Goal: Complete application form

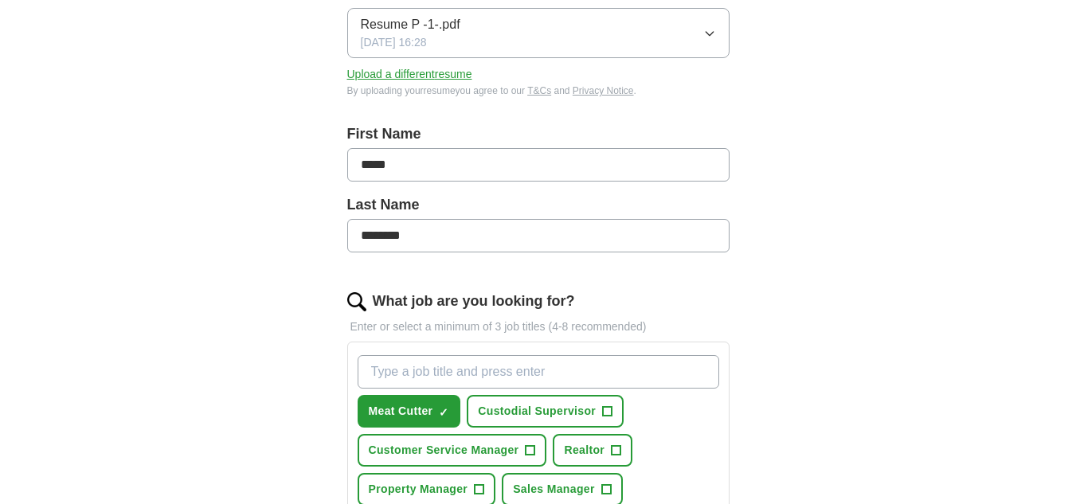
scroll to position [245, 0]
drag, startPoint x: 536, startPoint y: 384, endPoint x: 452, endPoint y: 408, distance: 87.0
click at [452, 408] on button "Meat Cutter ✓ ×" at bounding box center [410, 410] width 104 height 33
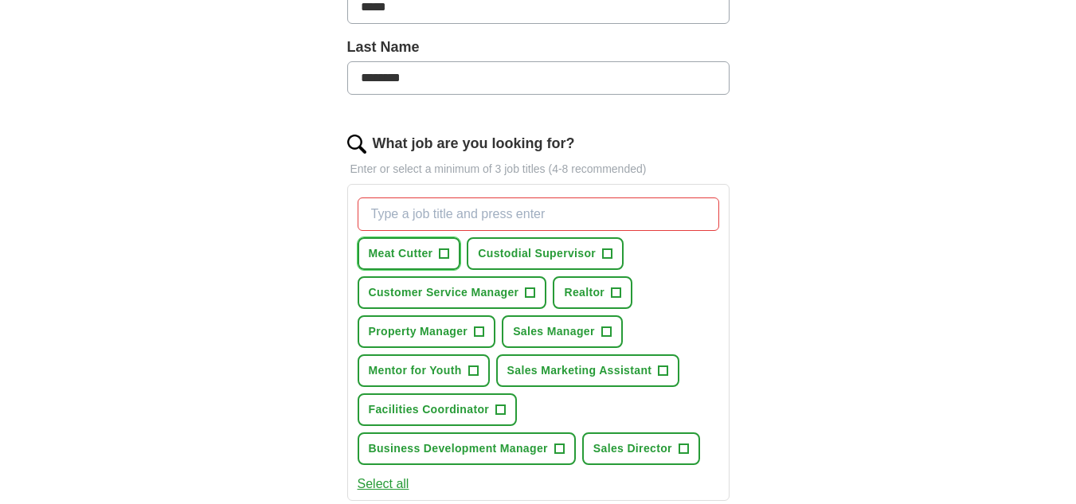
scroll to position [403, 0]
click at [483, 299] on span "Customer Service Manager" at bounding box center [444, 292] width 151 height 17
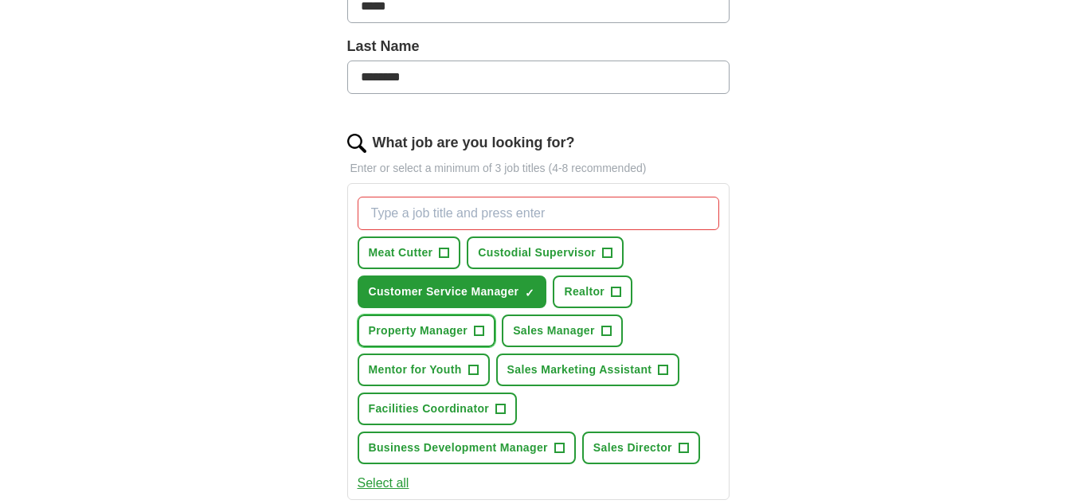
click at [479, 332] on span "+" at bounding box center [480, 331] width 10 height 13
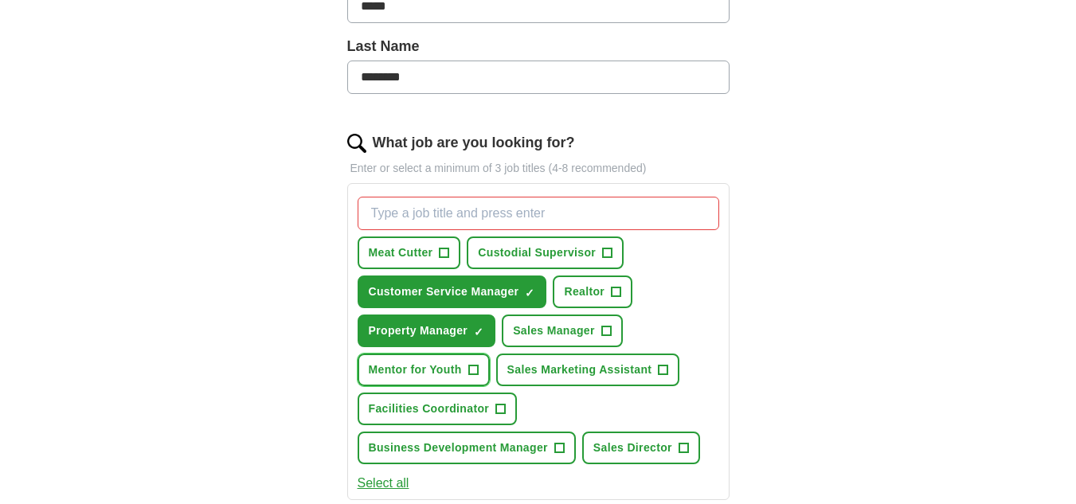
click at [484, 362] on button "Mentor for Youth +" at bounding box center [424, 370] width 132 height 33
click at [531, 338] on span "Sales Manager" at bounding box center [554, 331] width 82 height 17
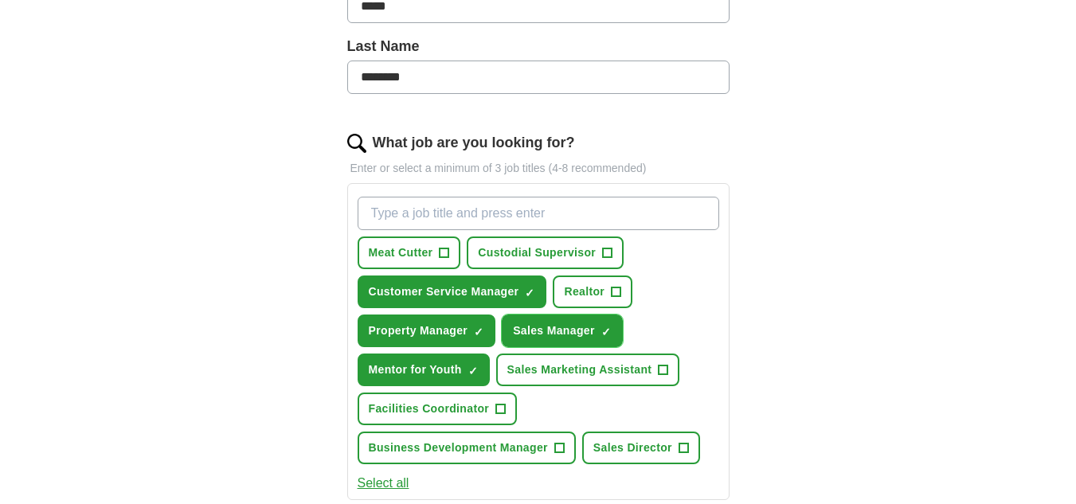
drag, startPoint x: 531, startPoint y: 338, endPoint x: 506, endPoint y: 388, distance: 55.9
click at [506, 388] on div "Meat Cutter + Custodial Supervisor + Customer Service Manager ✓ × Realtor + Pro…" at bounding box center [538, 330] width 368 height 280
click at [591, 440] on button "Sales Director +" at bounding box center [641, 448] width 118 height 33
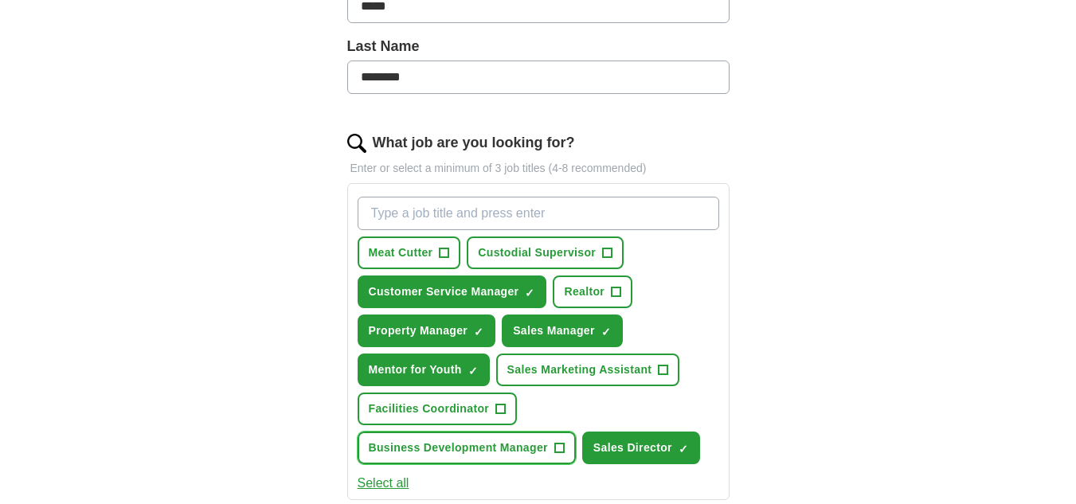
click at [567, 444] on button "Business Development Manager +" at bounding box center [467, 448] width 218 height 33
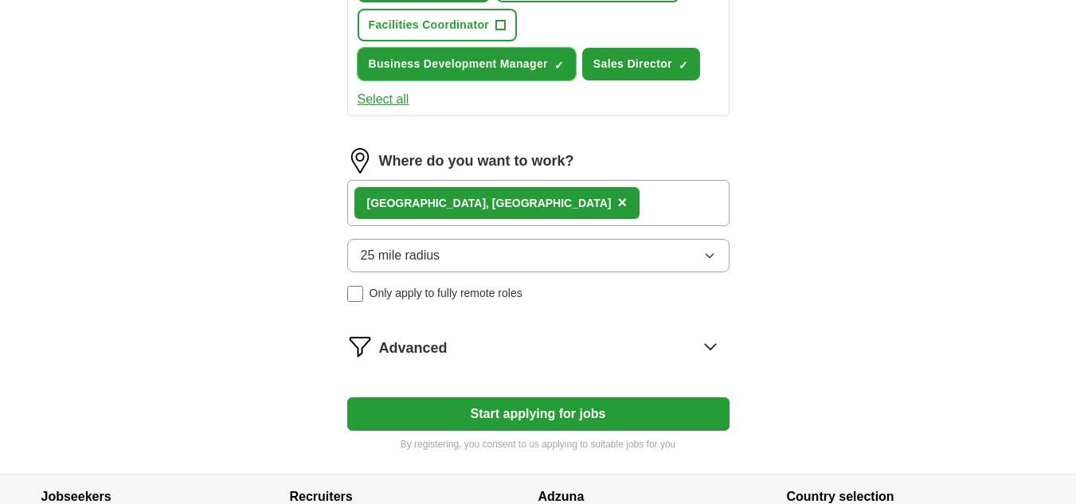
scroll to position [788, 0]
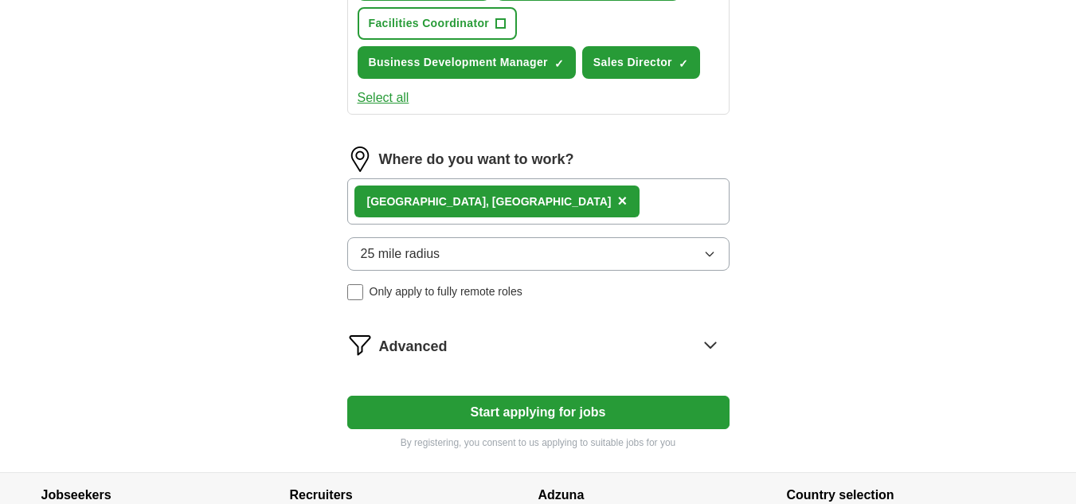
click at [405, 417] on button "Start applying for jobs" at bounding box center [538, 412] width 382 height 33
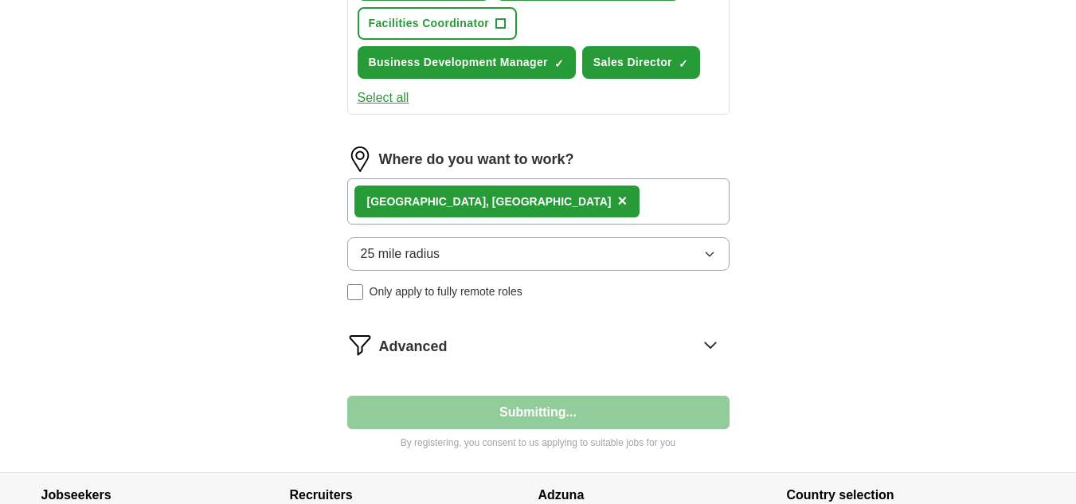
select select "**"
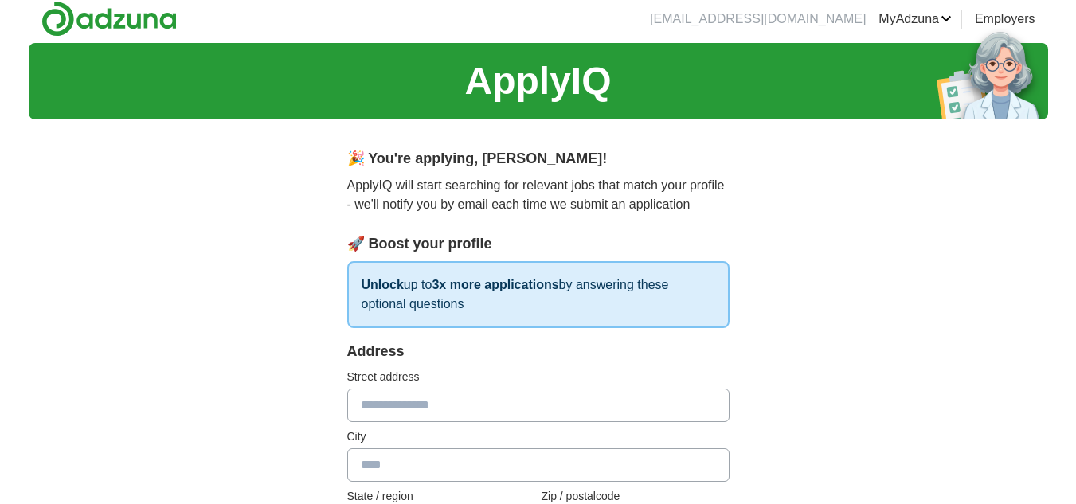
scroll to position [0, 0]
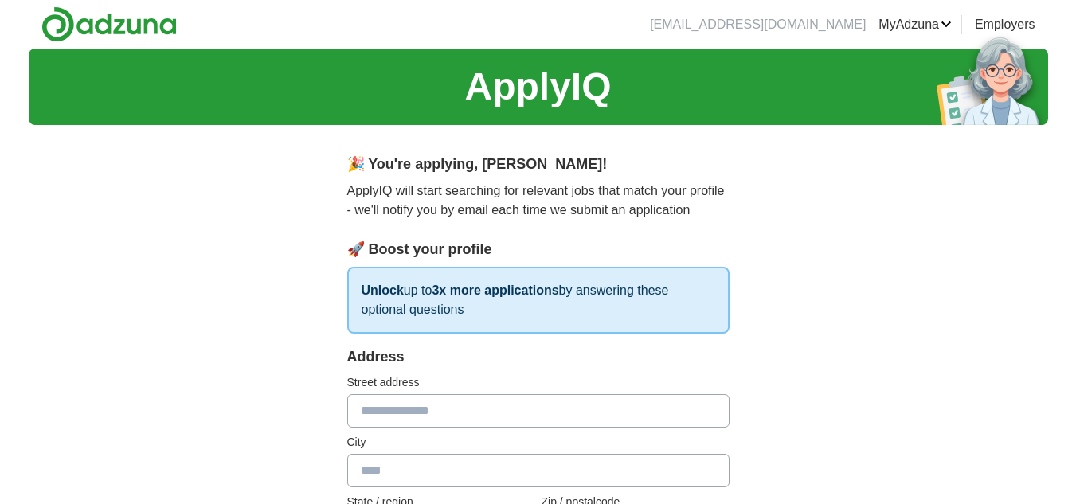
click at [405, 417] on input "text" at bounding box center [538, 410] width 382 height 33
click at [677, 393] on div "Street address" at bounding box center [538, 400] width 382 height 53
type input "**********"
type input "******"
type input "********"
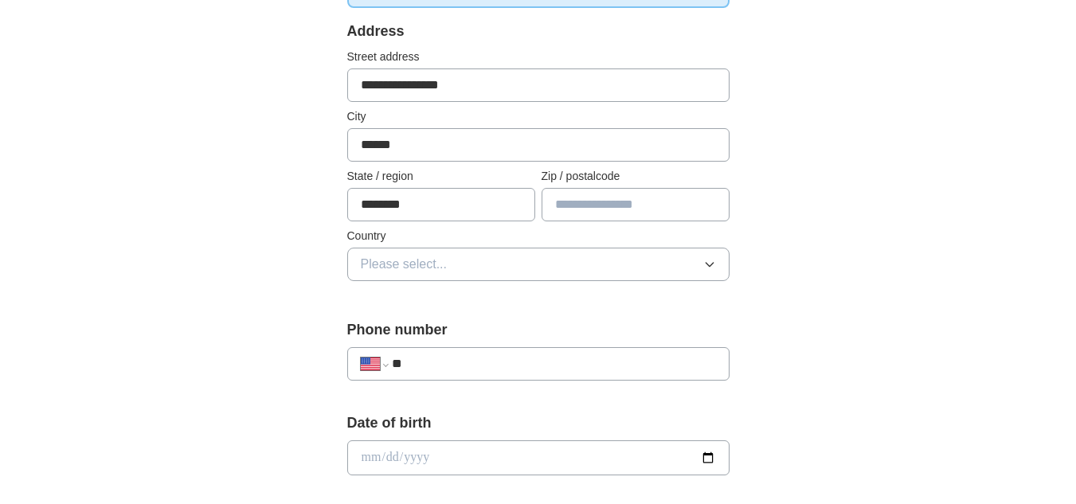
scroll to position [333, 0]
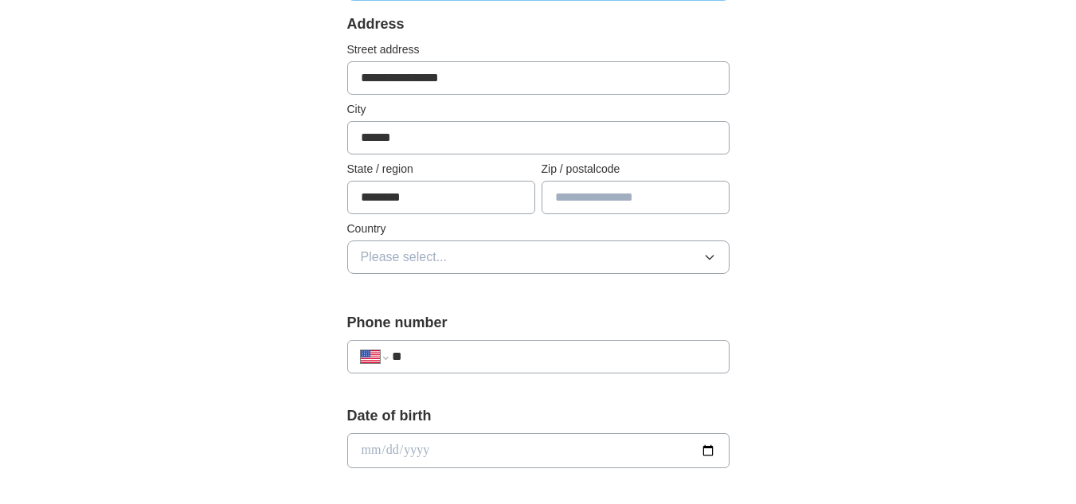
click at [593, 350] on input "**" at bounding box center [553, 356] width 323 height 19
click at [405, 103] on label "City" at bounding box center [538, 109] width 382 height 17
click at [396, 83] on input "**********" at bounding box center [538, 77] width 382 height 33
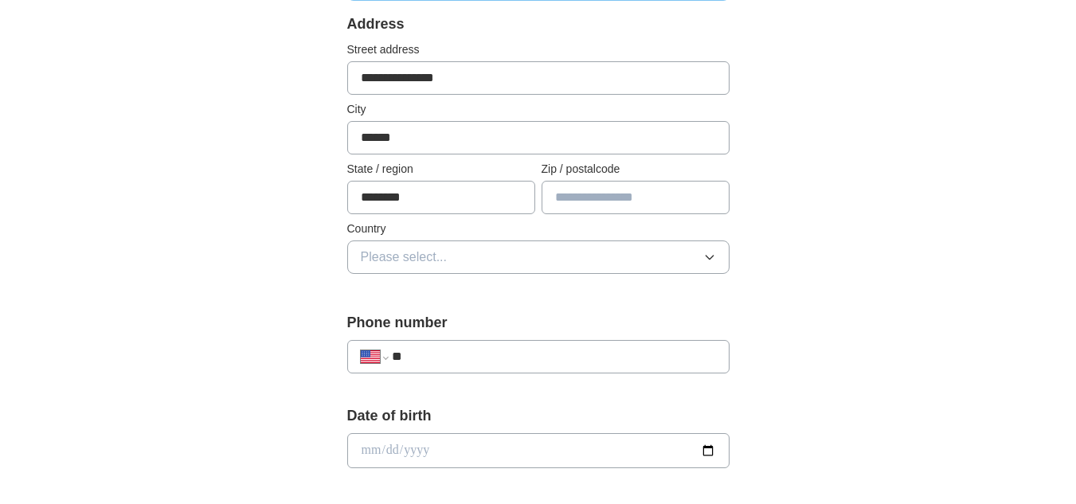
type input "**********"
click at [447, 263] on button "Please select..." at bounding box center [538, 257] width 382 height 33
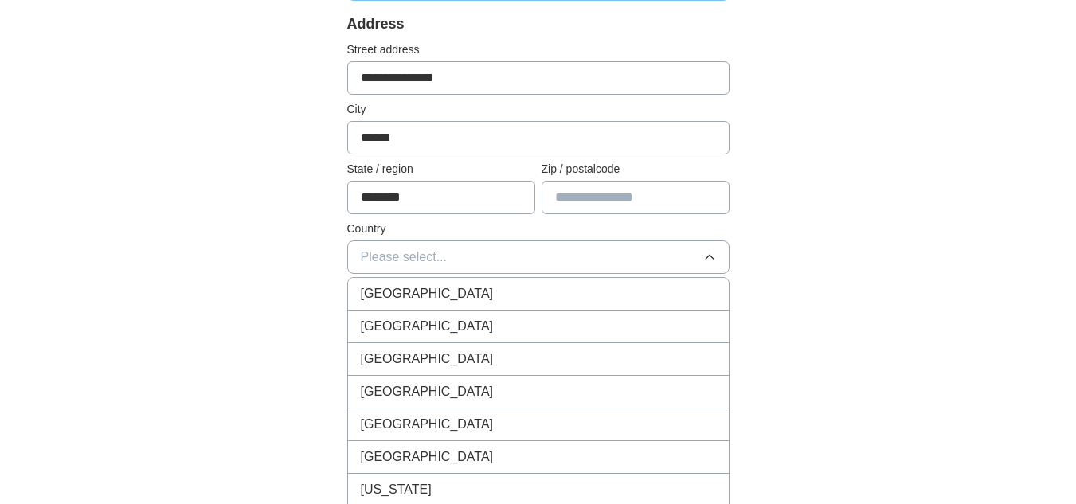
click at [443, 314] on li "[GEOGRAPHIC_DATA]" at bounding box center [538, 327] width 381 height 33
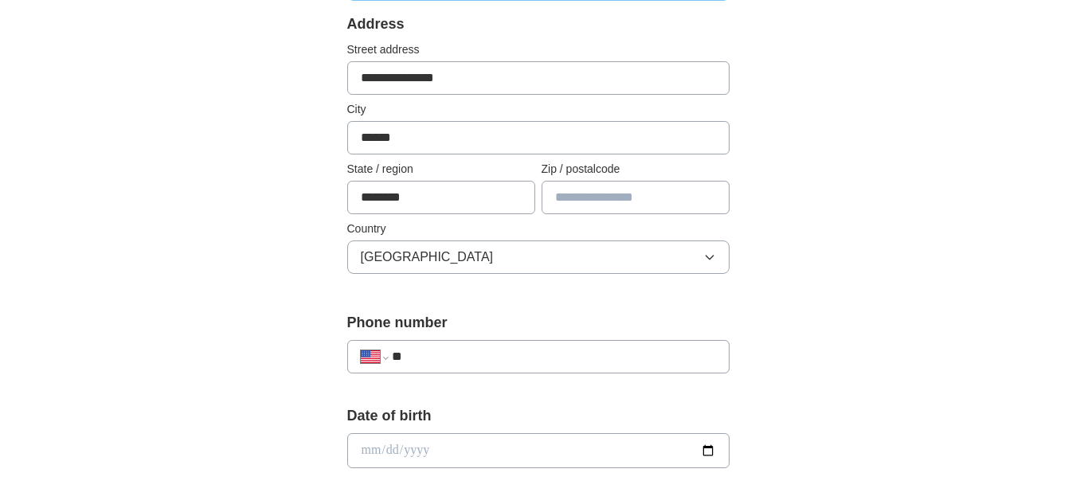
click at [443, 350] on input "**" at bounding box center [553, 356] width 323 height 19
type input "**"
select select "**"
type input "**********"
select select "**"
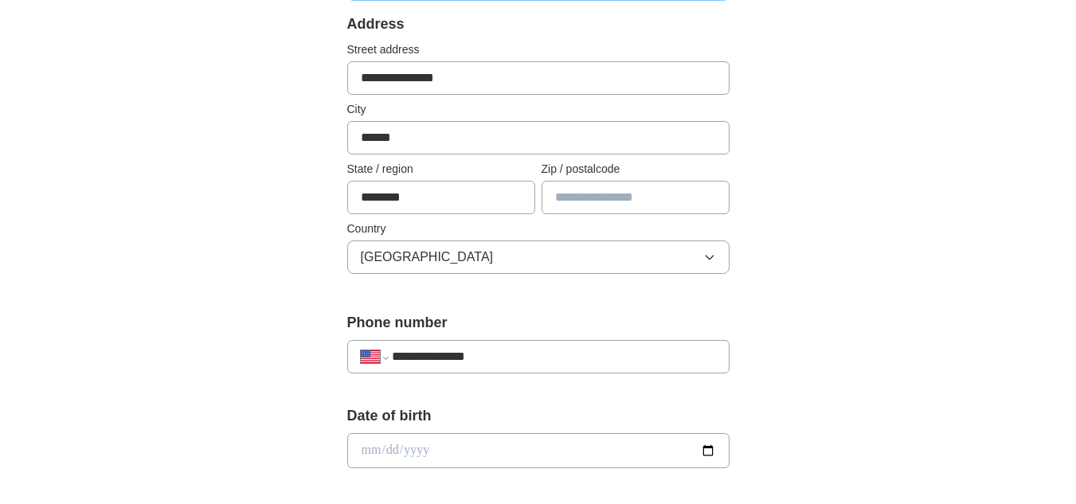
type input "**********"
click at [450, 456] on input "date" at bounding box center [538, 450] width 382 height 35
type input "**********"
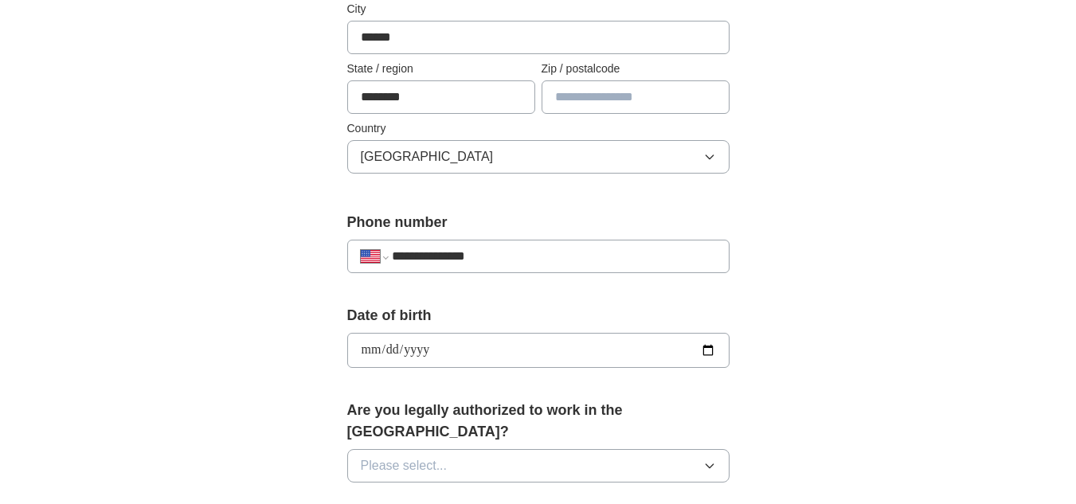
scroll to position [434, 0]
click at [444, 457] on button "Please select..." at bounding box center [538, 464] width 382 height 33
click at [439, 492] on div "Yes" at bounding box center [538, 501] width 355 height 19
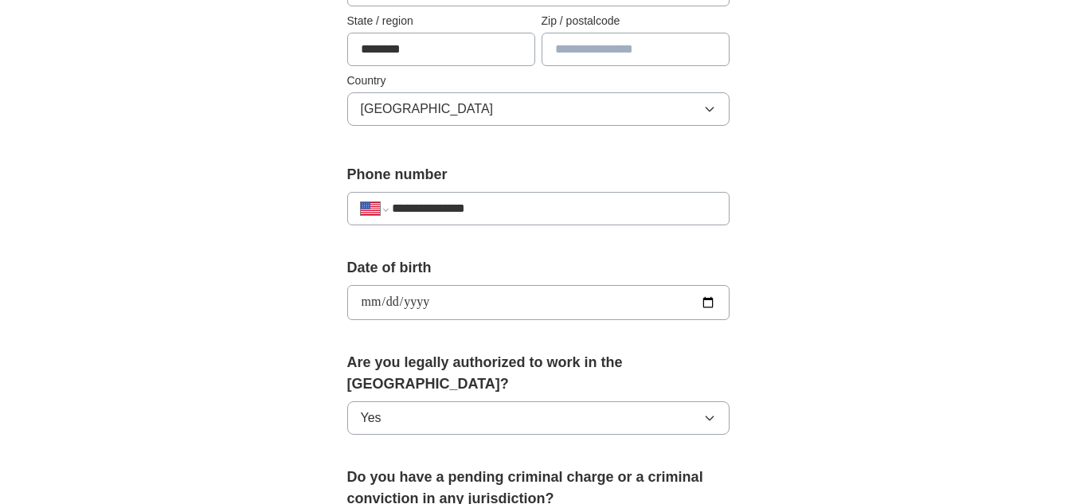
scroll to position [517, 0]
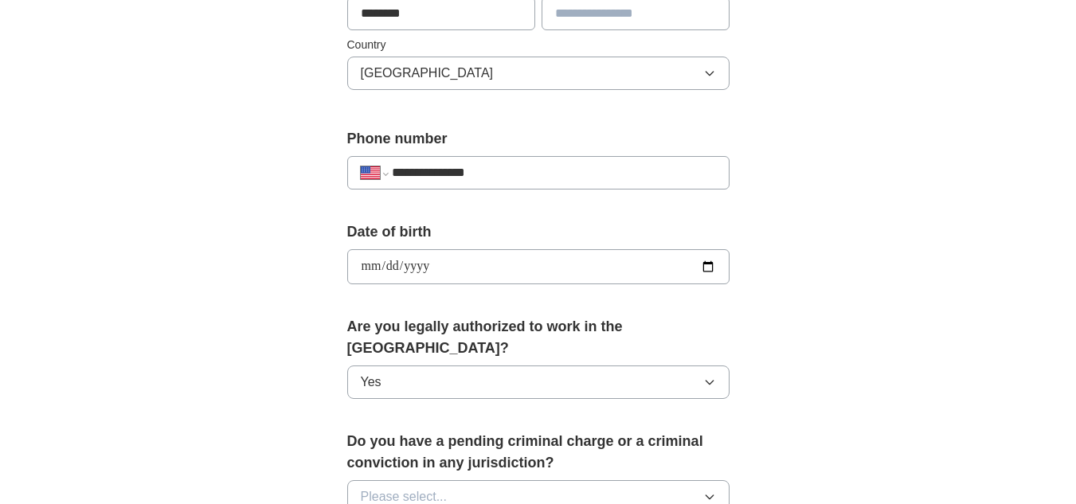
click at [448, 480] on button "Please select..." at bounding box center [538, 496] width 382 height 33
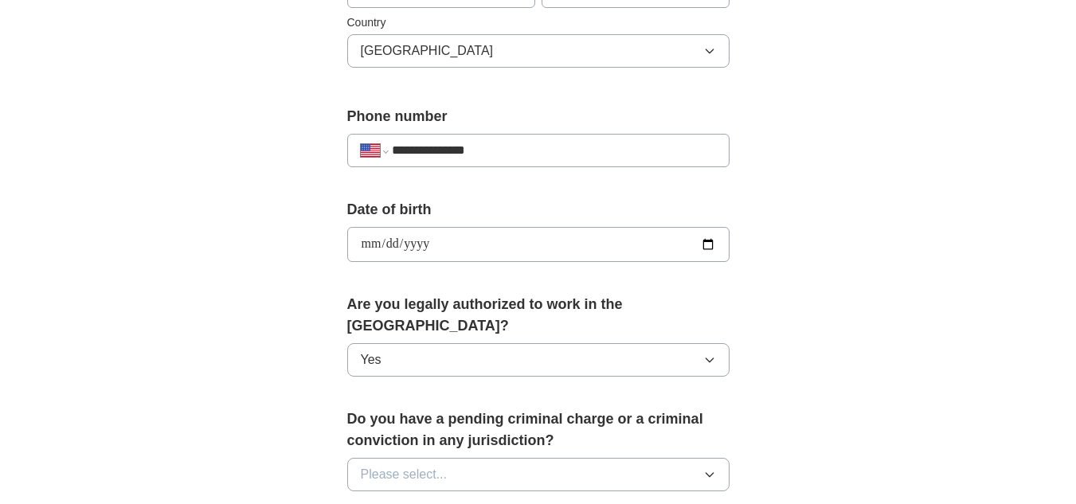
click at [448, 467] on button "Please select..." at bounding box center [538, 474] width 382 height 33
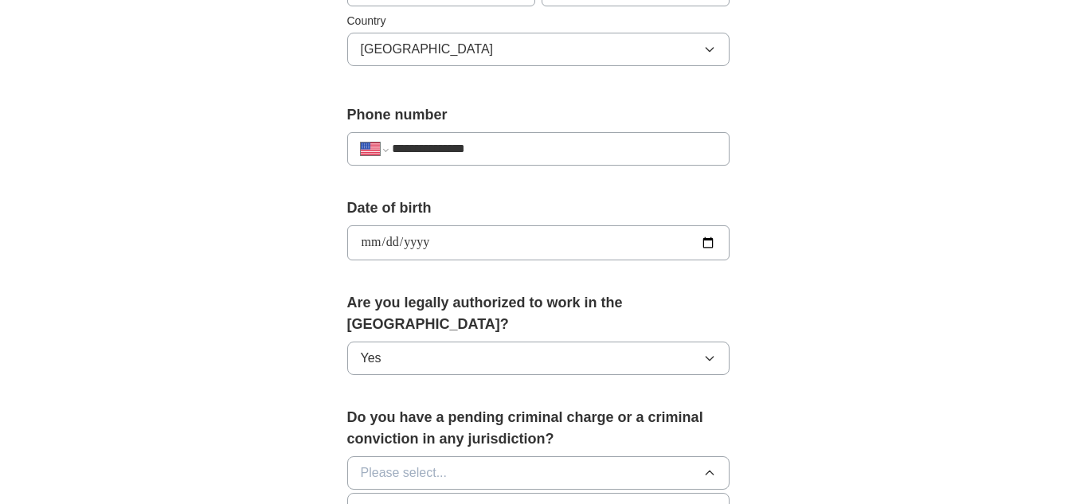
click at [448, 457] on button "Please select..." at bounding box center [538, 472] width 382 height 33
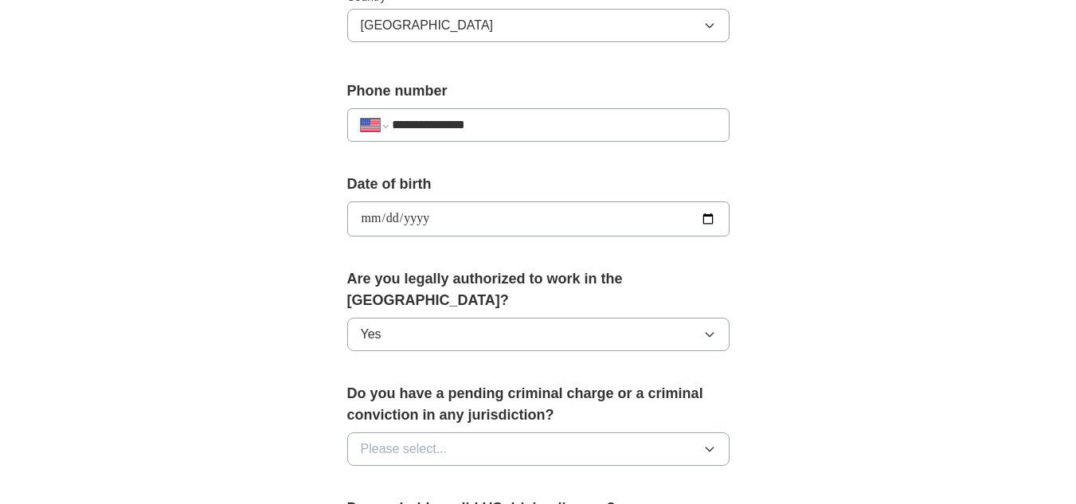
scroll to position [565, 0]
click at [447, 436] on button "Please select..." at bounding box center [538, 448] width 382 height 33
click at [431, 497] on label "Do you hold a valid US driving licence?" at bounding box center [538, 508] width 382 height 22
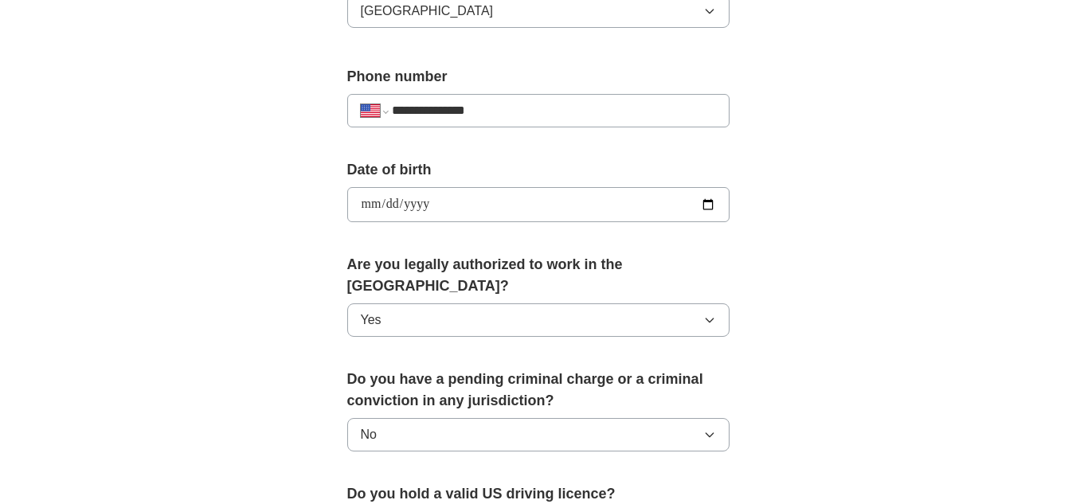
scroll to position [584, 0]
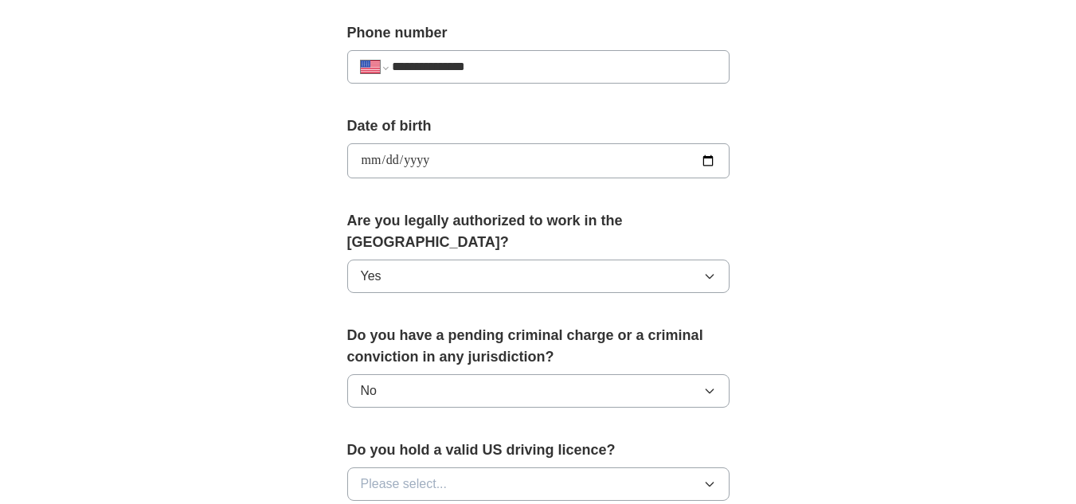
scroll to position [624, 0]
click at [436, 474] on span "Please select..." at bounding box center [404, 483] width 87 height 19
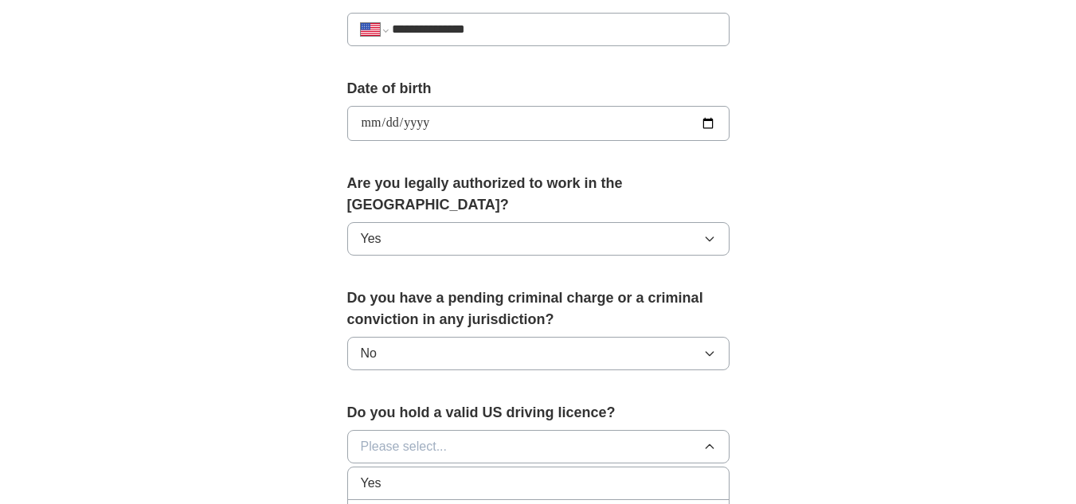
scroll to position [661, 0]
click at [449, 473] on div "Yes" at bounding box center [538, 482] width 355 height 19
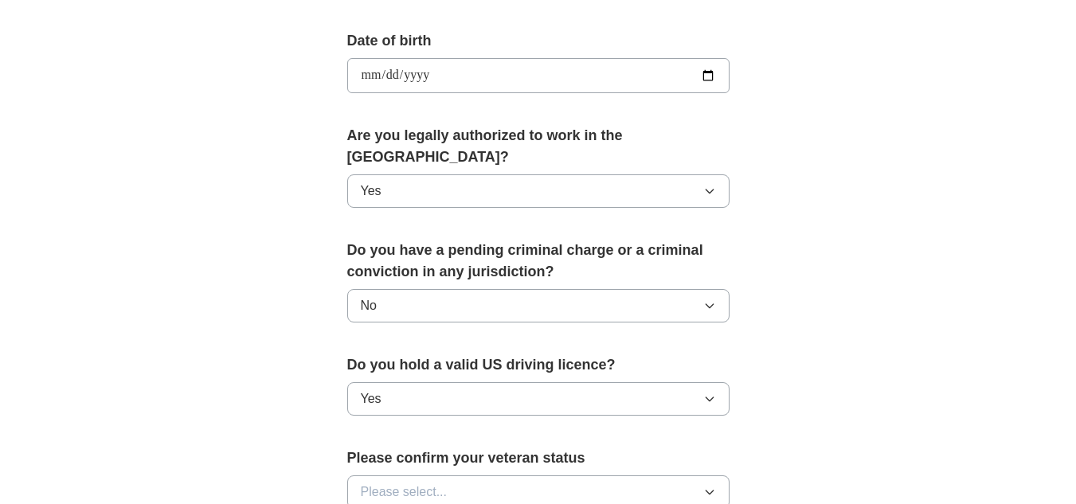
scroll to position [709, 0]
click at [449, 475] on button "Please select..." at bounding box center [538, 491] width 382 height 33
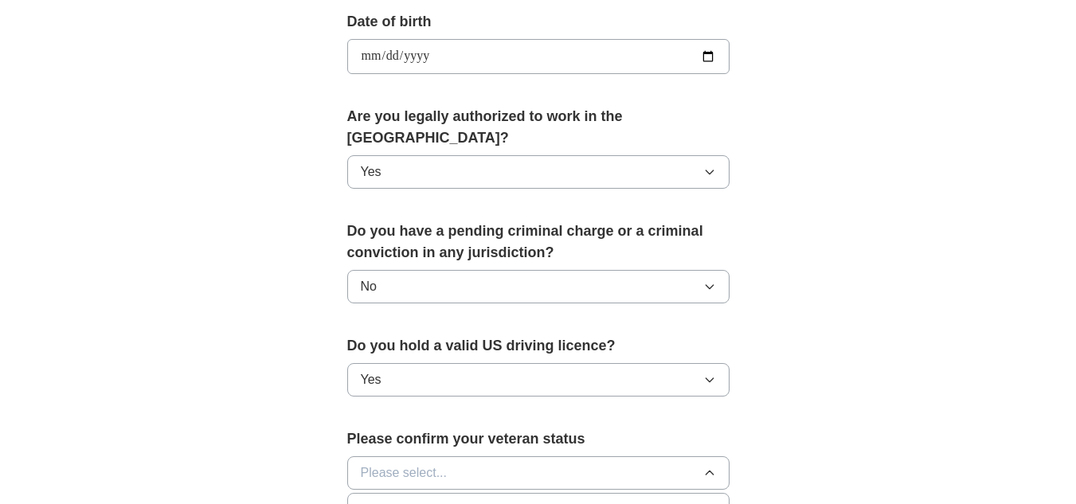
click at [449, 462] on button "Please select..." at bounding box center [538, 472] width 382 height 33
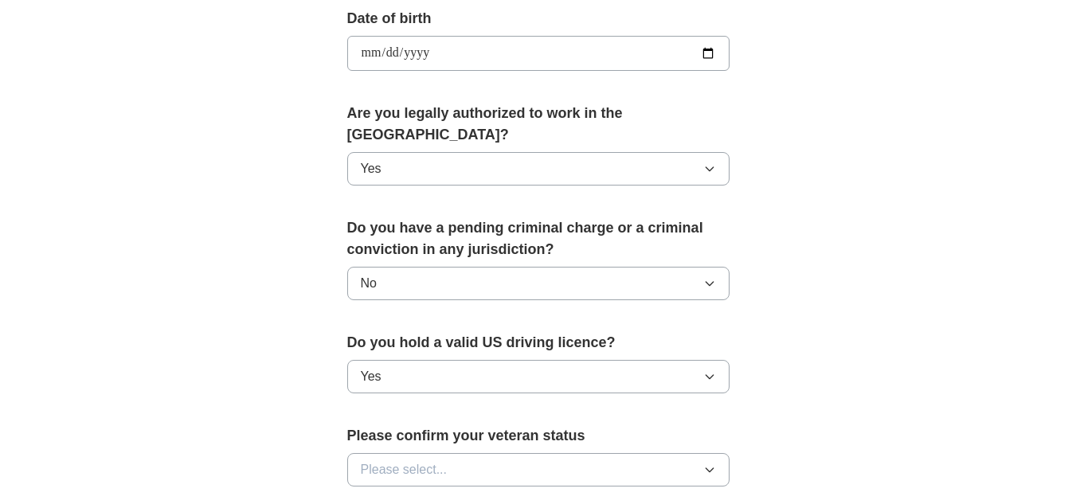
scroll to position [734, 0]
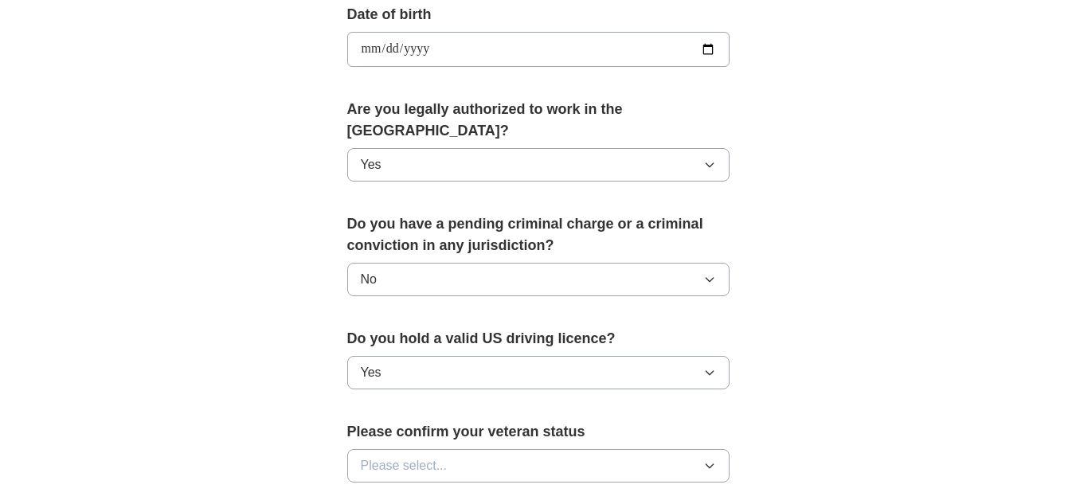
click at [452, 451] on button "Please select..." at bounding box center [538, 465] width 382 height 33
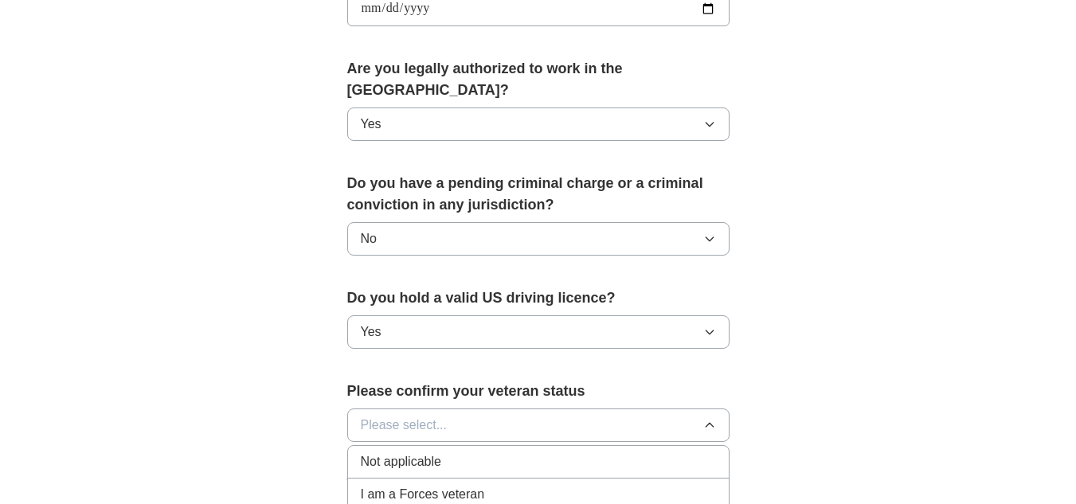
click at [452, 451] on li "Not applicable" at bounding box center [538, 462] width 381 height 33
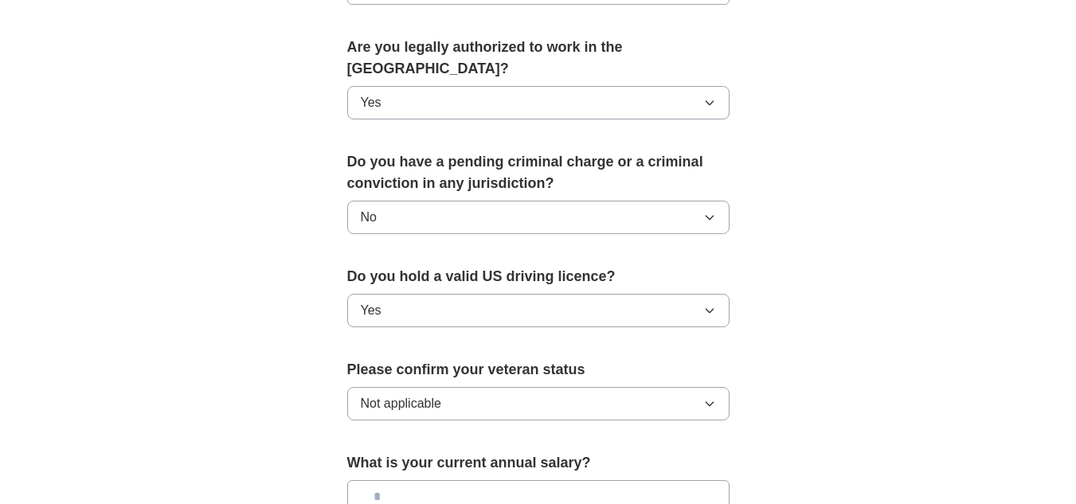
scroll to position [813, 0]
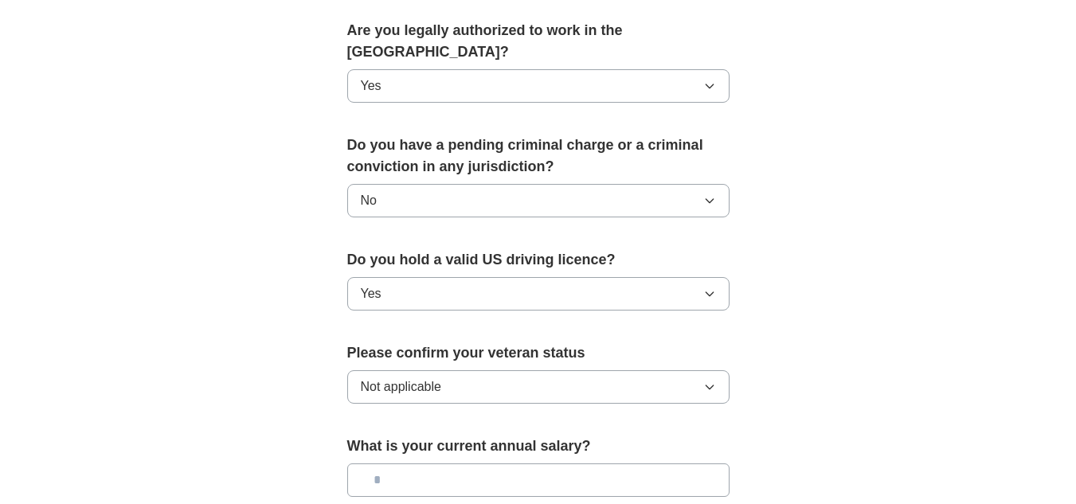
click at [452, 463] on input "text" at bounding box center [538, 479] width 382 height 33
click at [446, 378] on button "Not applicable" at bounding box center [538, 386] width 382 height 33
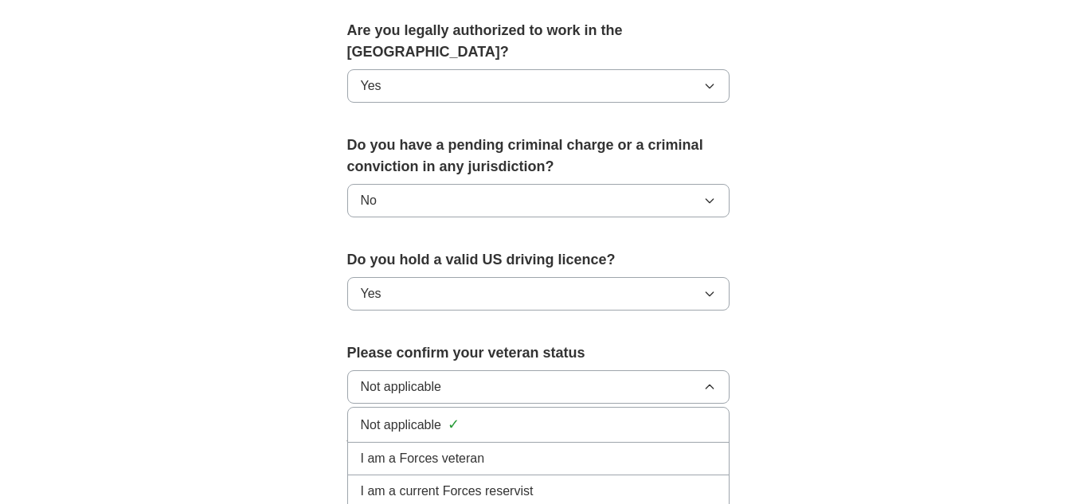
click at [446, 378] on button "Not applicable" at bounding box center [538, 386] width 382 height 33
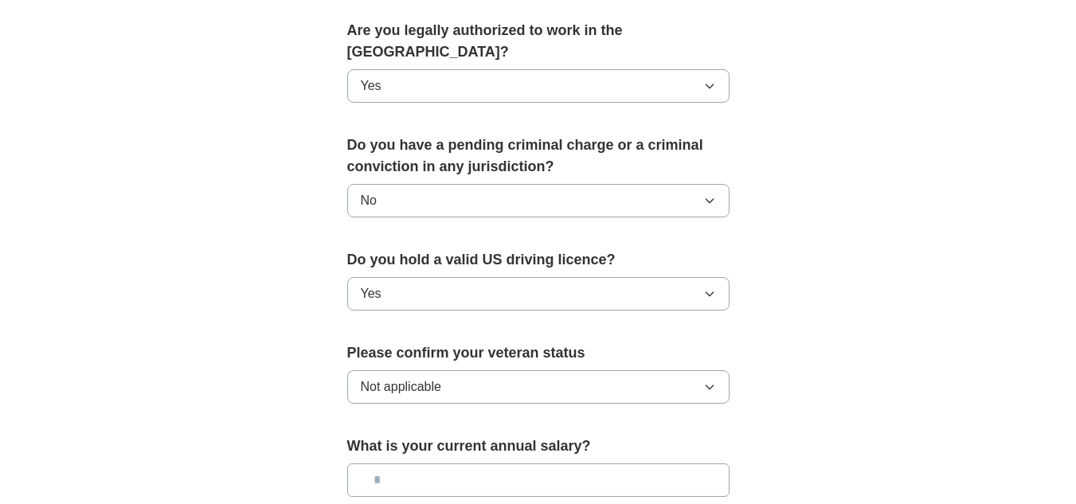
click at [446, 378] on button "Not applicable" at bounding box center [538, 386] width 382 height 33
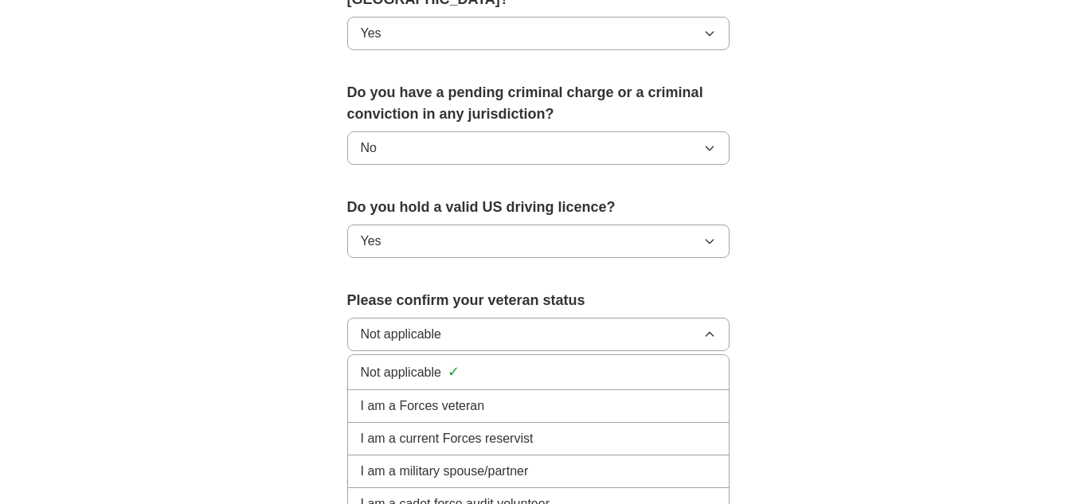
scroll to position [866, 0]
drag, startPoint x: 448, startPoint y: 436, endPoint x: 474, endPoint y: 452, distance: 30.3
click at [474, 455] on li "I am a military spouse/partner" at bounding box center [538, 471] width 381 height 33
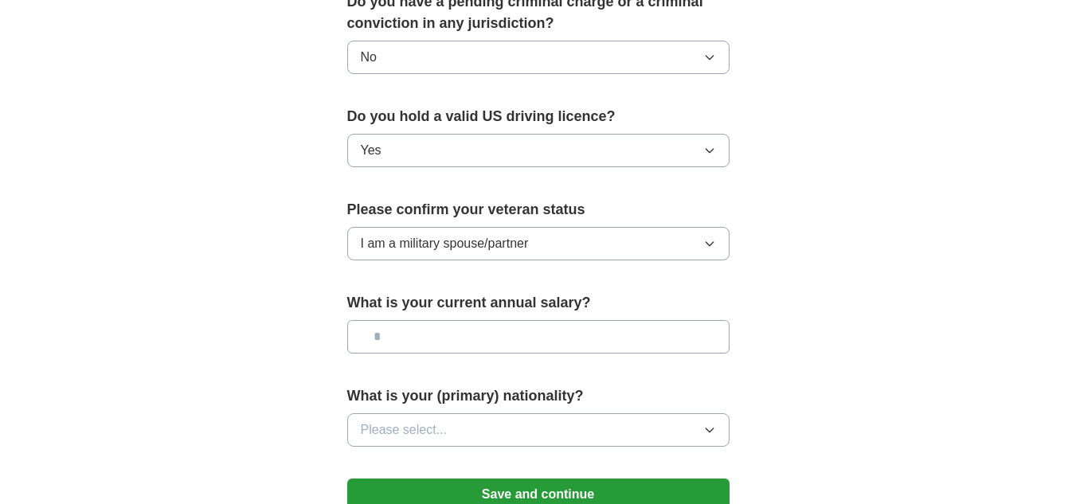
scroll to position [957, 0]
click at [461, 233] on span "I am a military spouse/partner" at bounding box center [445, 242] width 168 height 19
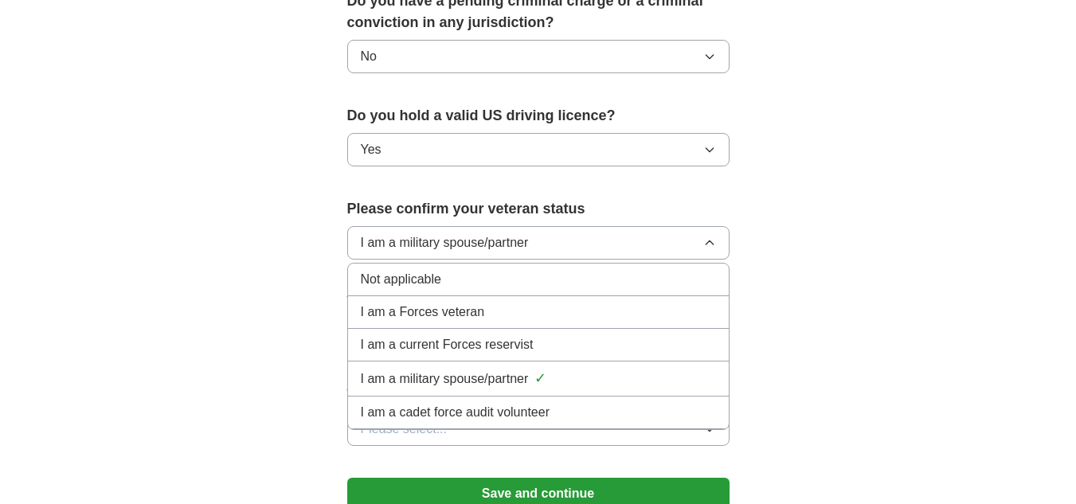
click at [460, 269] on li "Not applicable" at bounding box center [538, 280] width 381 height 33
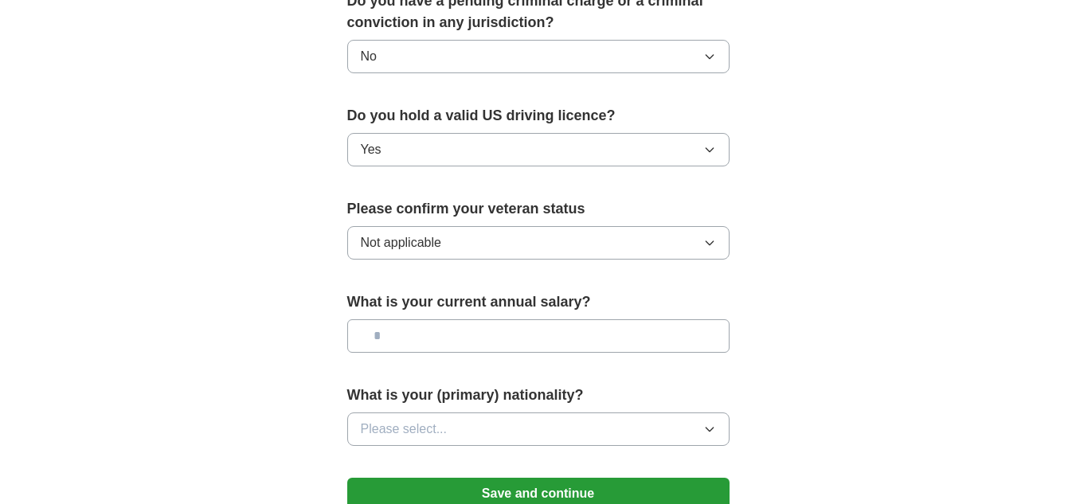
click at [467, 319] on input "text" at bounding box center [538, 335] width 382 height 33
type input "*******"
drag, startPoint x: 478, startPoint y: 358, endPoint x: 472, endPoint y: 397, distance: 39.4
click at [472, 413] on button "Please select..." at bounding box center [538, 429] width 382 height 33
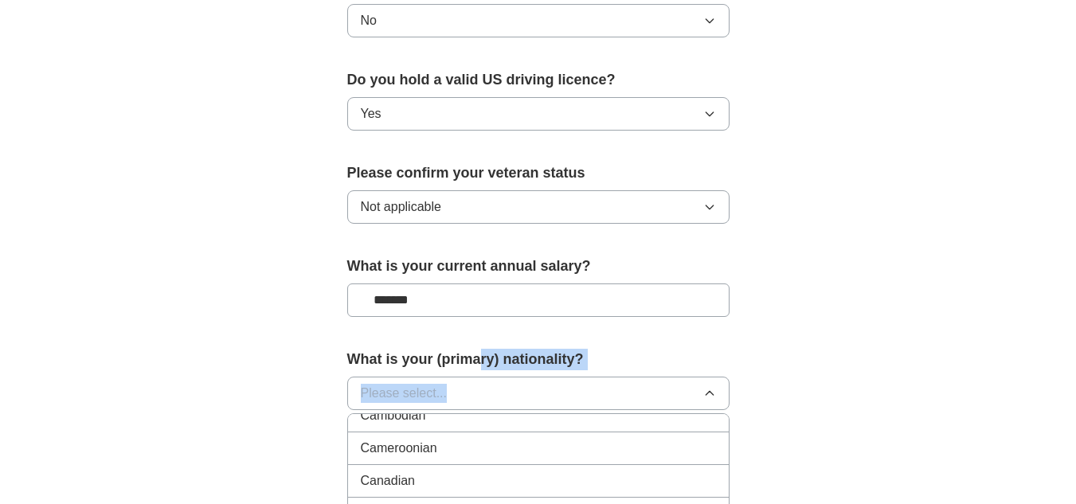
scroll to position [1066, 0]
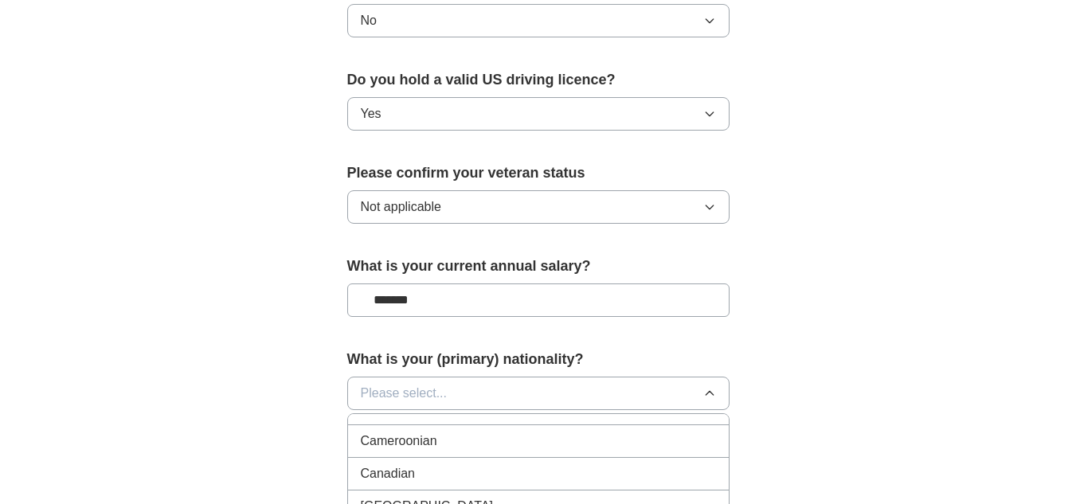
click at [469, 432] on div "Cameroonian" at bounding box center [538, 441] width 355 height 19
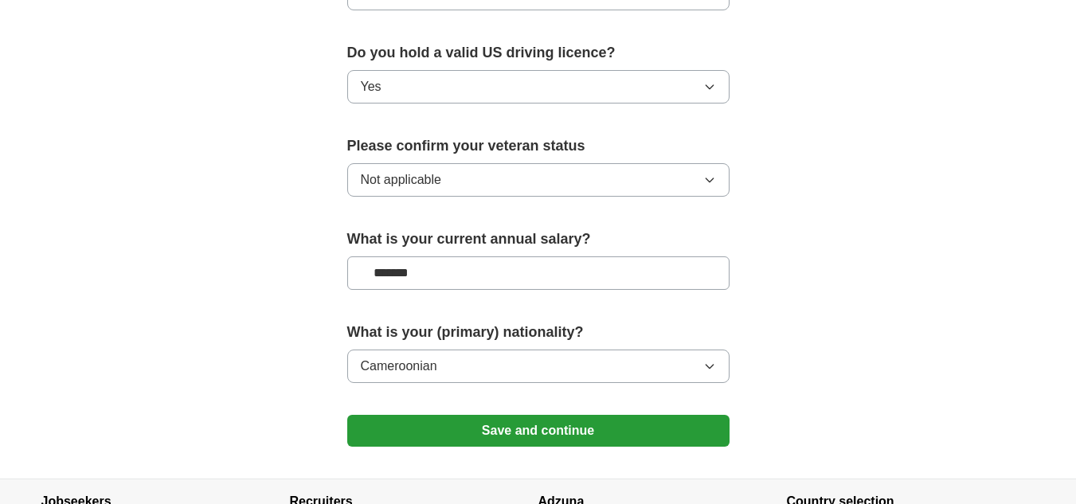
scroll to position [1021, 0]
click at [467, 360] on button "Cameroonian" at bounding box center [538, 365] width 382 height 33
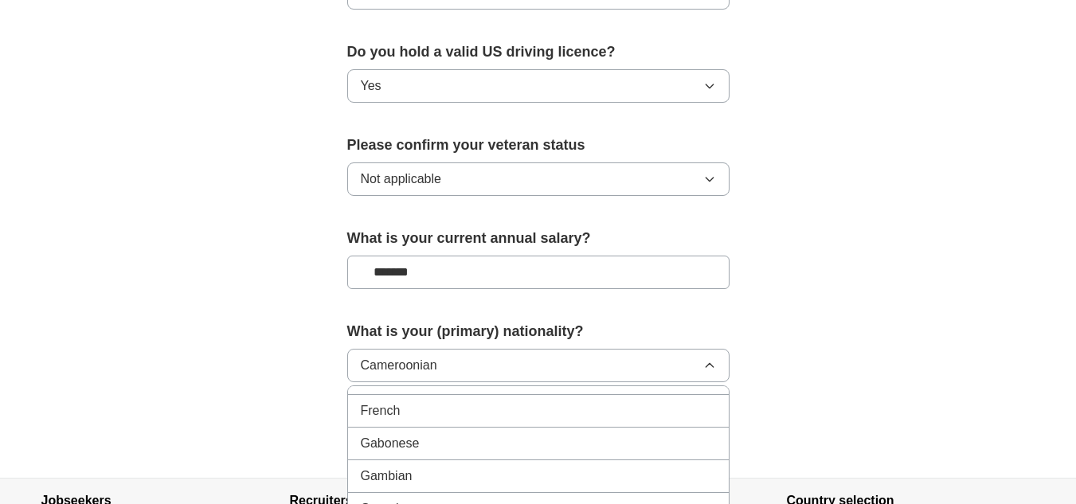
scroll to position [2051, 0]
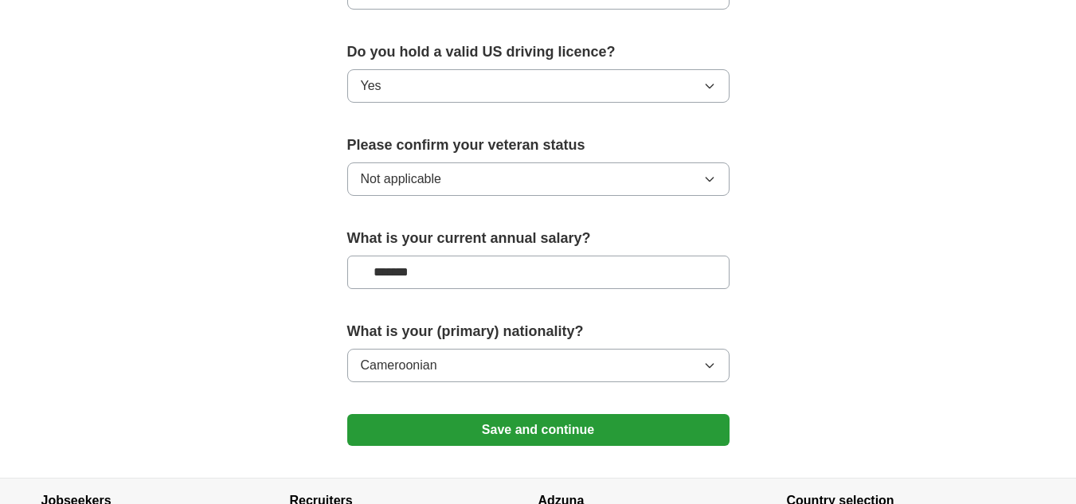
drag, startPoint x: 519, startPoint y: 321, endPoint x: 529, endPoint y: 341, distance: 22.1
click at [529, 341] on div "What is your (primary) nationality? [DEMOGRAPHIC_DATA]" at bounding box center [538, 358] width 382 height 74
click at [529, 349] on button "Cameroonian" at bounding box center [538, 365] width 382 height 33
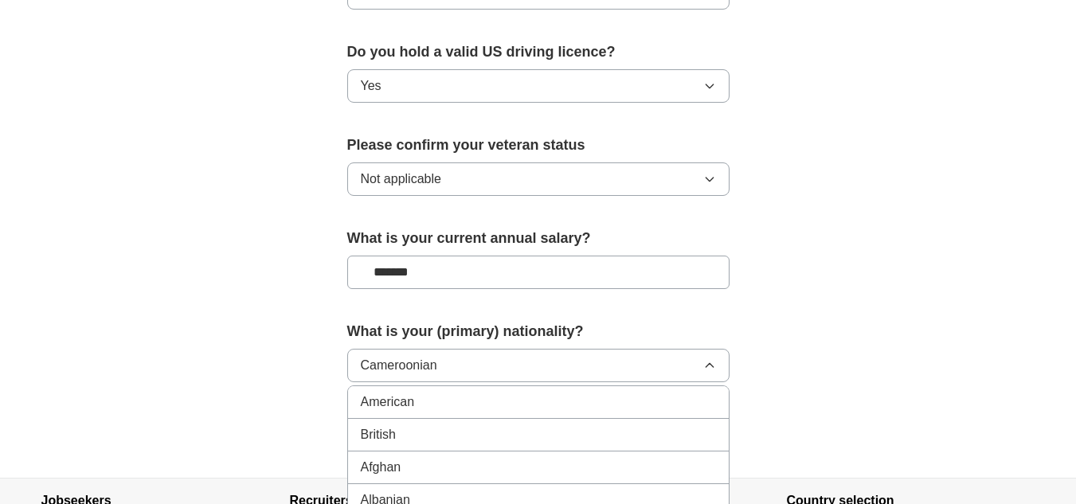
click at [537, 419] on li "British" at bounding box center [538, 435] width 381 height 33
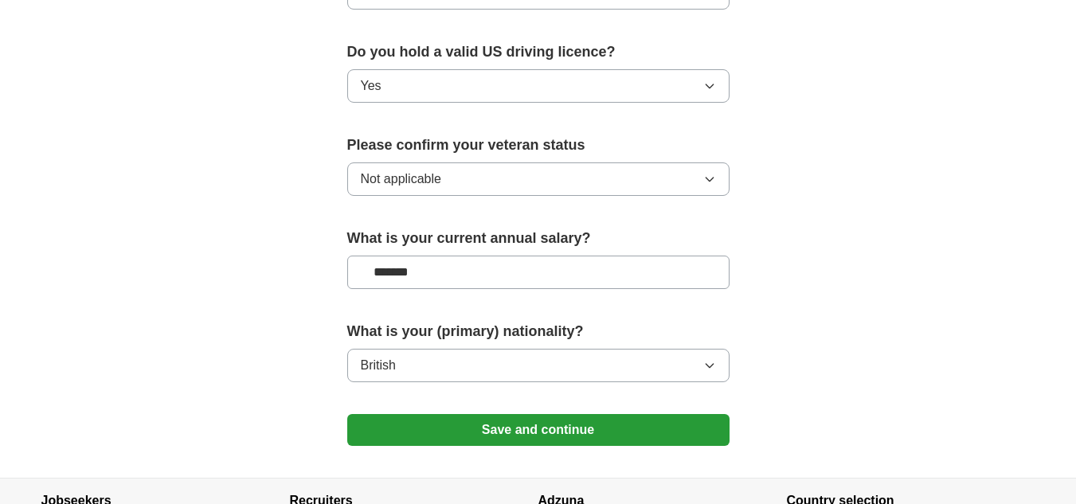
click at [517, 349] on button "British" at bounding box center [538, 365] width 382 height 33
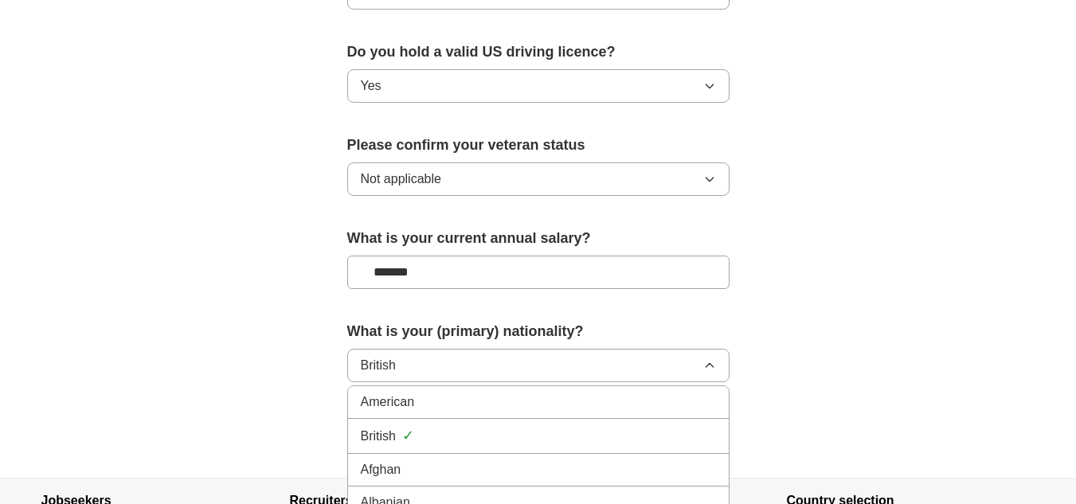
drag, startPoint x: 517, startPoint y: 344, endPoint x: 532, endPoint y: 374, distance: 33.8
click at [532, 374] on div "[DEMOGRAPHIC_DATA] British ✓ Afghan Albanian Algerian [GEOGRAPHIC_DATA] [GEOGRA…" at bounding box center [538, 365] width 382 height 33
click at [532, 392] on div "Brazilian" at bounding box center [538, 401] width 355 height 19
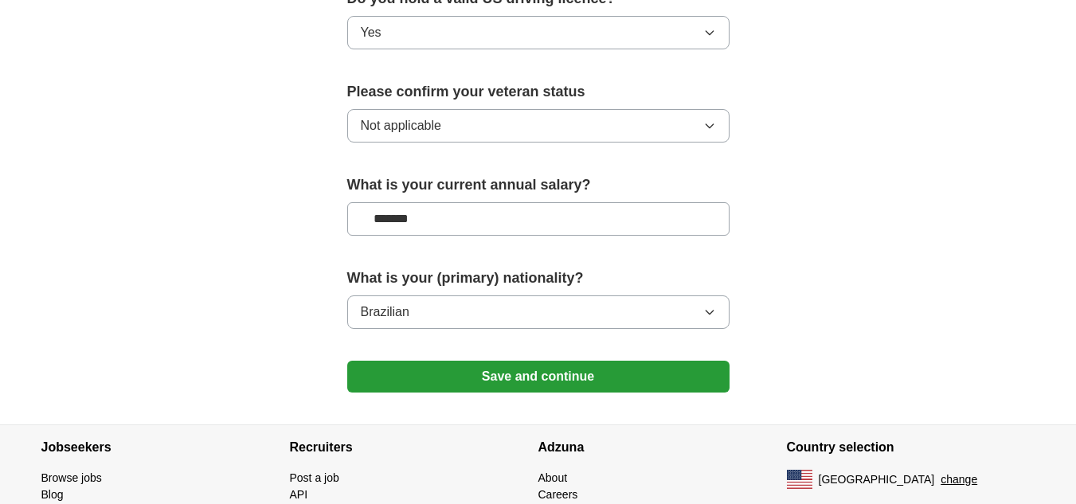
scroll to position [1078, 0]
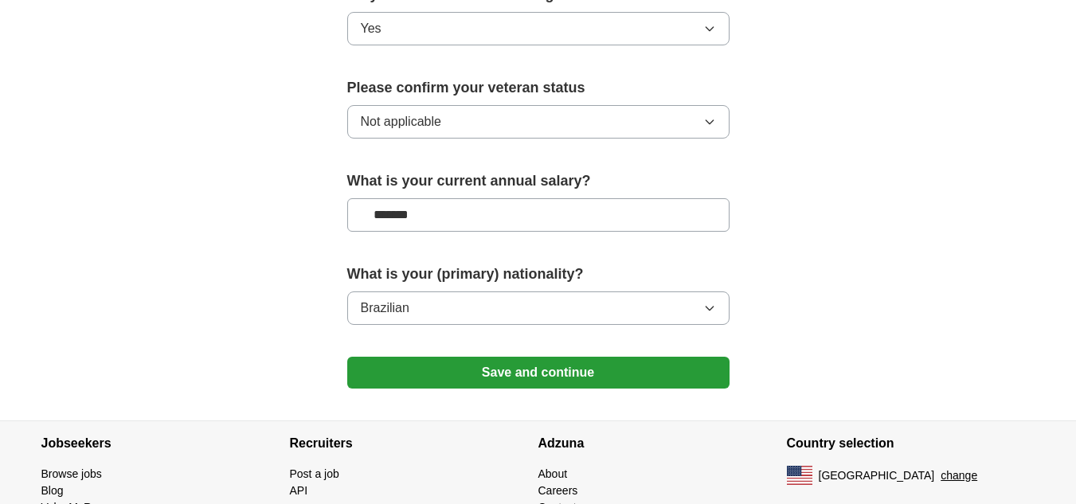
click at [525, 357] on button "Save and continue" at bounding box center [538, 373] width 382 height 32
